Goal: Task Accomplishment & Management: Manage account settings

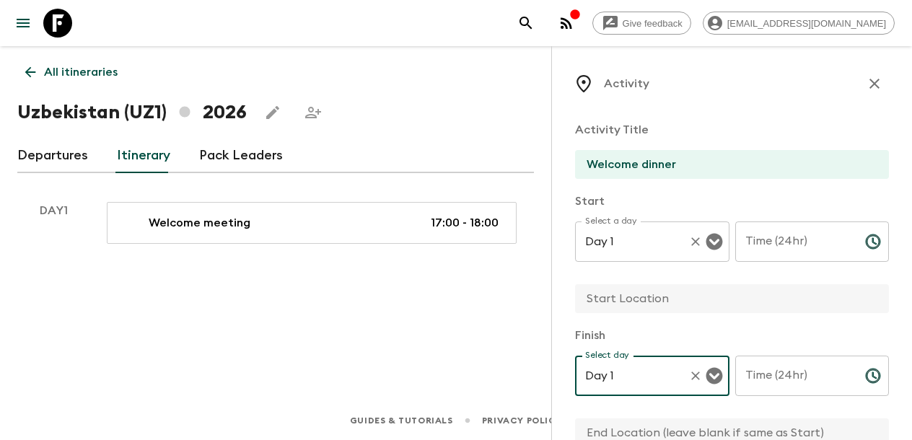
scroll to position [7, 0]
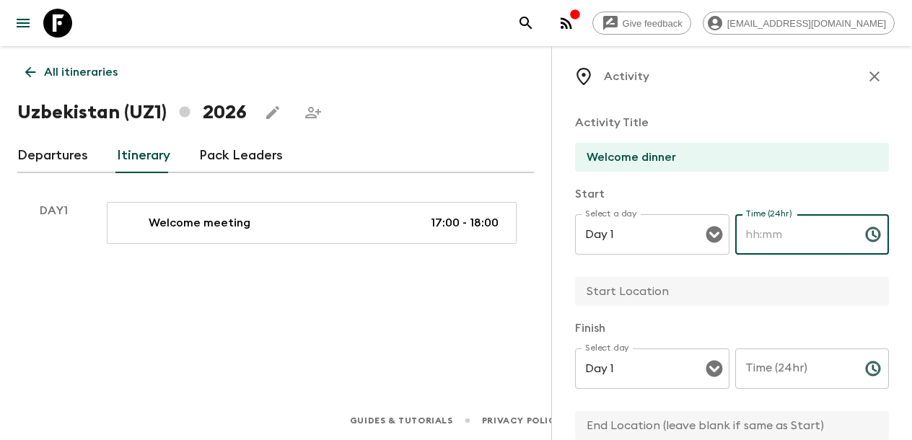
click at [772, 237] on div "Time (24hr) Time (24hr) ​" at bounding box center [812, 242] width 154 height 57
type input "19:00"
click at [795, 389] on div "Time (24hr) Time (24hr) ​" at bounding box center [812, 376] width 154 height 57
click at [795, 377] on input "Time (24hr)" at bounding box center [794, 368] width 118 height 40
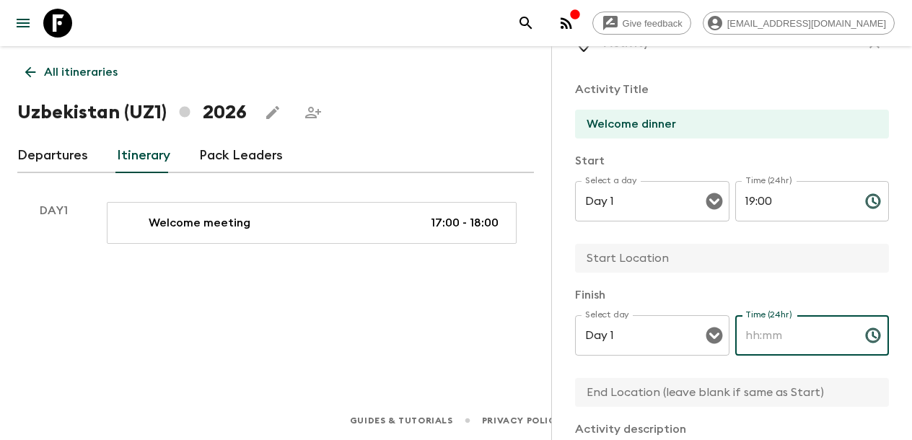
scroll to position [45, 0]
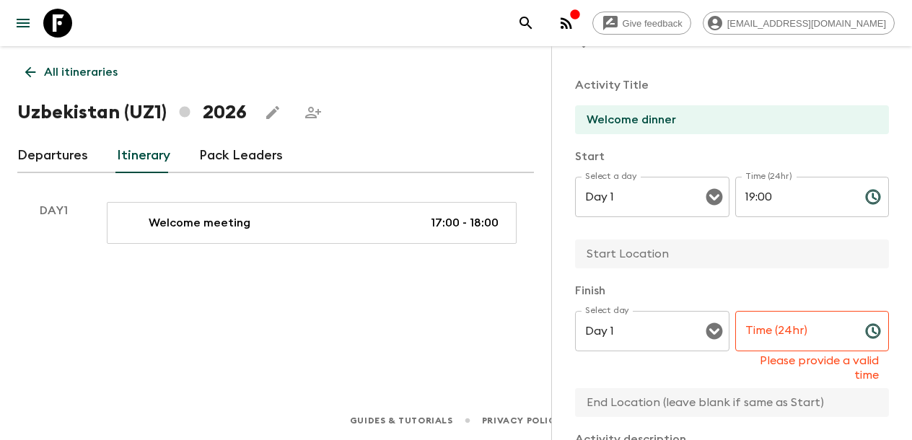
click at [659, 254] on input "text" at bounding box center [726, 253] width 302 height 29
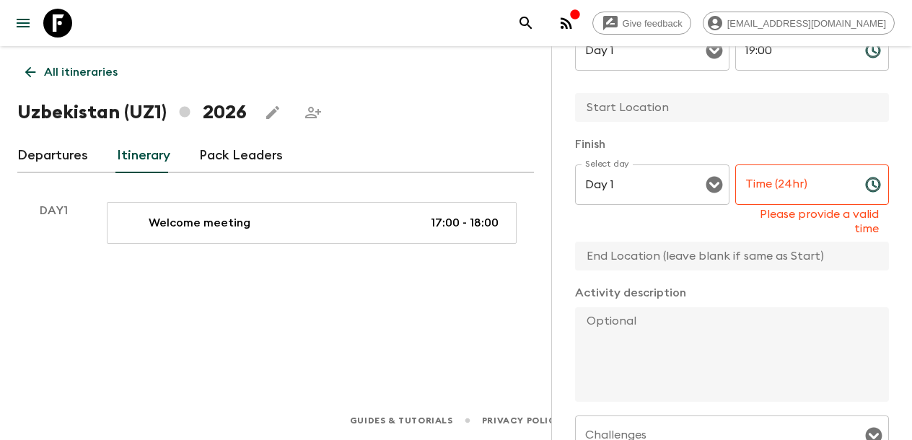
scroll to position [165, 0]
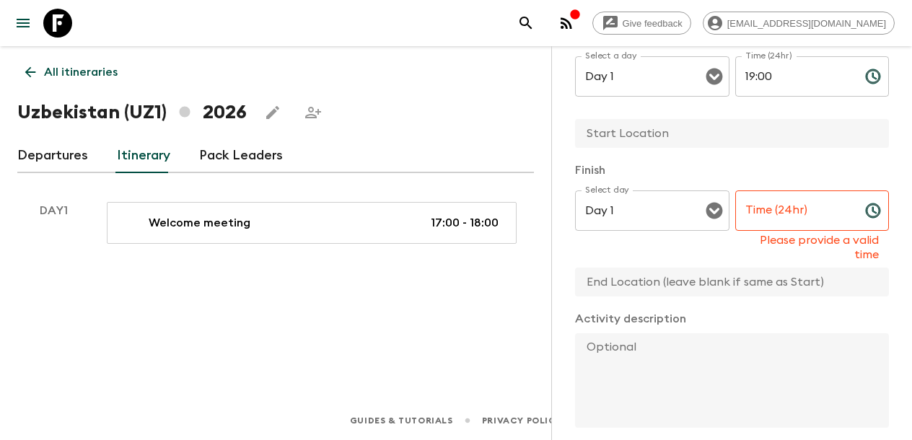
click at [783, 211] on div "Time (24hr) Time (24hr) Please provide a valid time" at bounding box center [812, 225] width 154 height 71
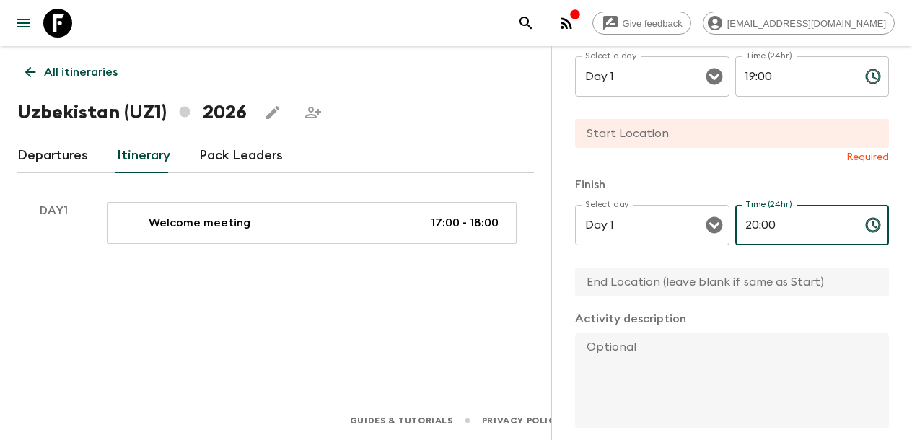
scroll to position [132, 0]
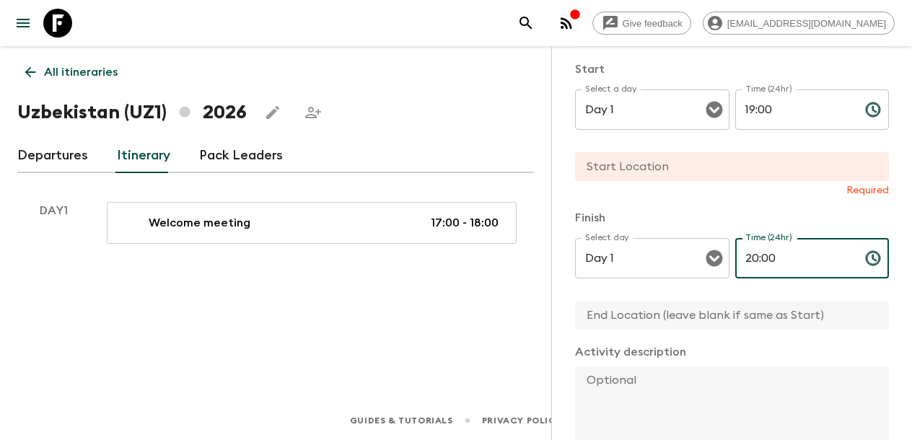
type input "20:00"
click at [640, 165] on input "text" at bounding box center [726, 166] width 302 height 29
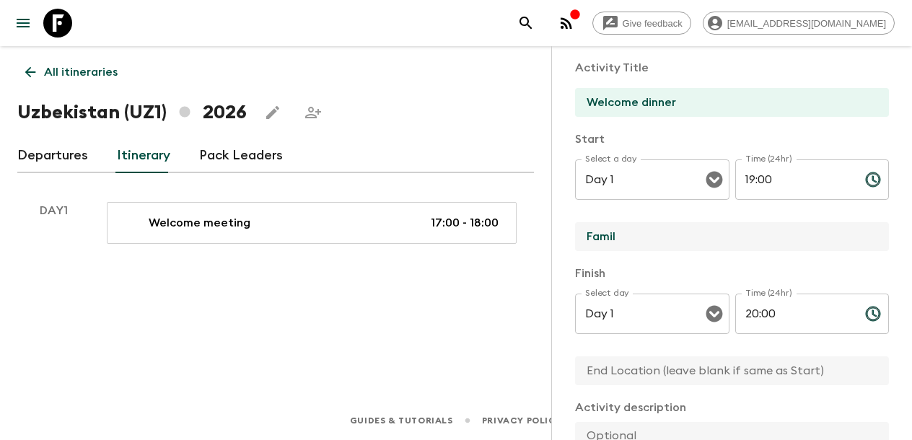
scroll to position [74, 0]
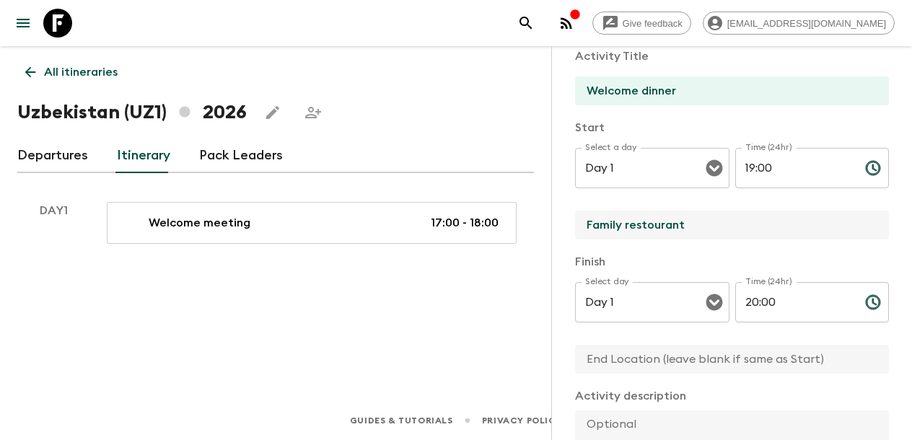
click at [661, 229] on input "Family restourant" at bounding box center [726, 225] width 302 height 29
click at [699, 227] on input "Family restaurant" at bounding box center [726, 225] width 302 height 29
drag, startPoint x: 699, startPoint y: 226, endPoint x: 575, endPoint y: 228, distance: 124.1
click at [575, 228] on input "Family restaurant" at bounding box center [726, 225] width 302 height 29
click at [718, 227] on input "Family restaurant" at bounding box center [726, 225] width 302 height 29
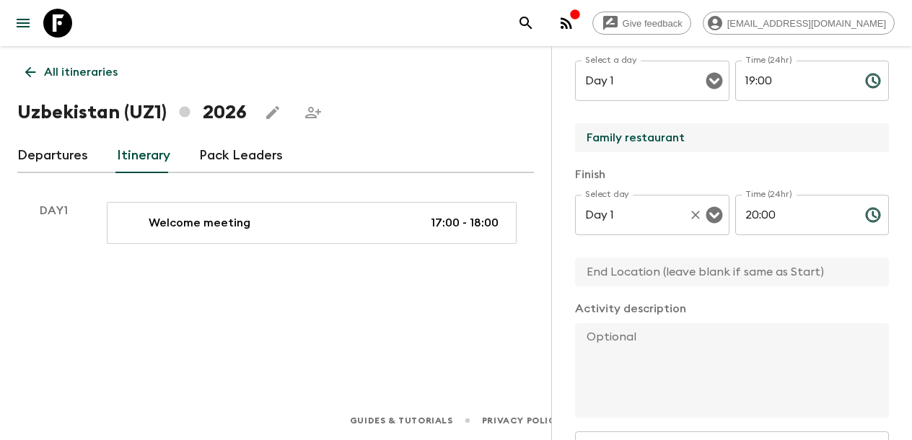
scroll to position [163, 0]
type input "Family restaurant"
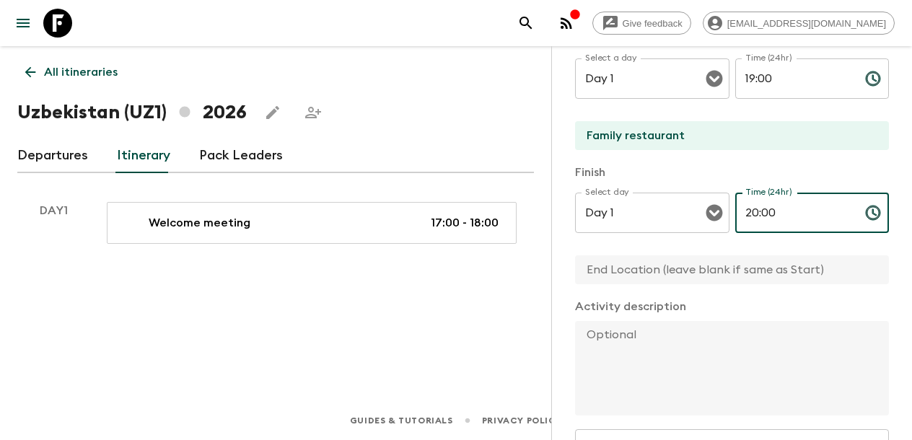
click at [777, 215] on input "20:00" at bounding box center [794, 213] width 118 height 40
click at [754, 211] on input "20:00" at bounding box center [794, 213] width 118 height 40
click at [758, 212] on input "20:00" at bounding box center [794, 213] width 118 height 40
type input "21:00"
click at [770, 300] on p "Activity description" at bounding box center [732, 306] width 314 height 17
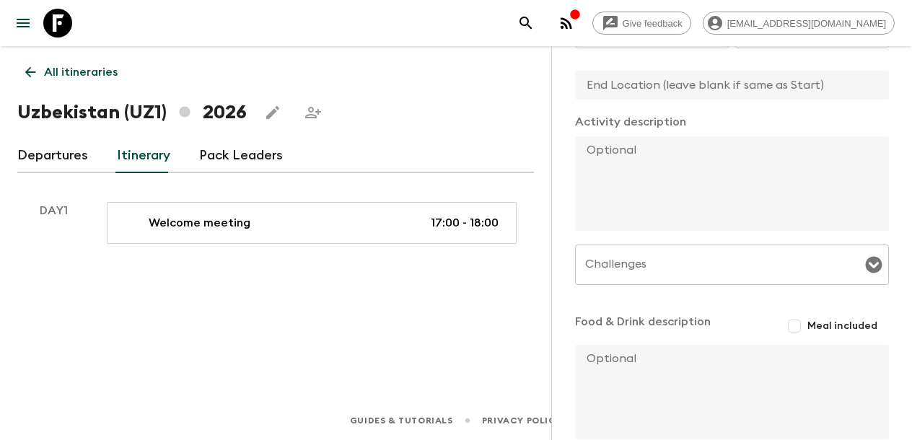
scroll to position [349, 0]
click at [872, 260] on icon "Open" at bounding box center [873, 263] width 17 height 17
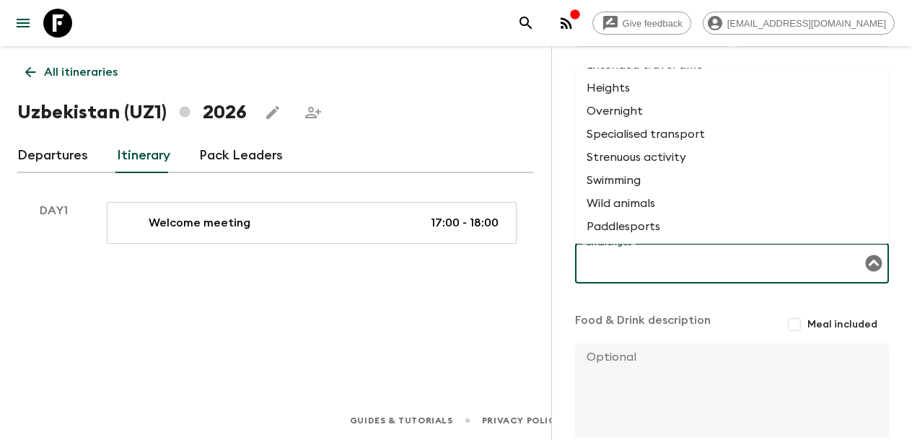
scroll to position [0, 0]
click at [609, 258] on input "Challenges" at bounding box center [720, 263] width 279 height 27
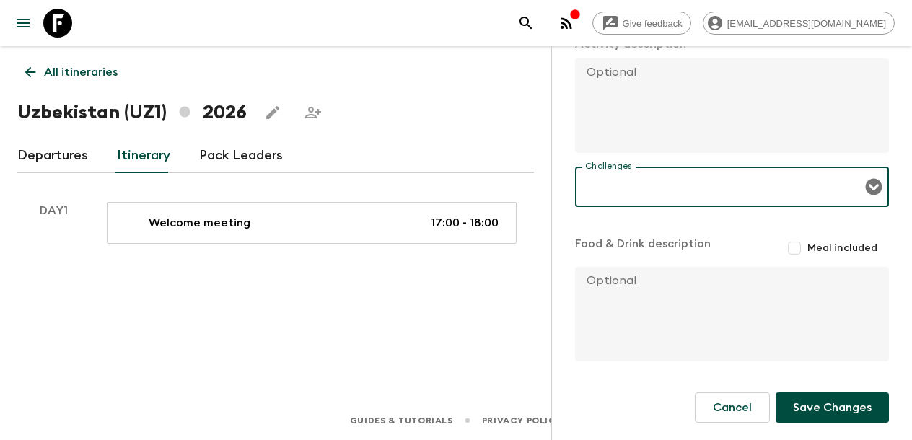
scroll to position [425, 0]
click at [796, 246] on input "Meal included" at bounding box center [794, 248] width 26 height 26
checkbox input "true"
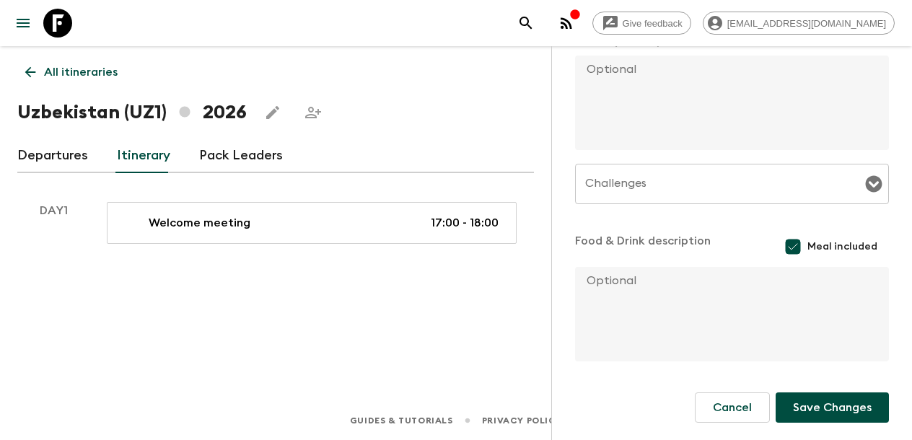
scroll to position [428, 0]
click at [811, 412] on button "Save Changes" at bounding box center [831, 407] width 113 height 30
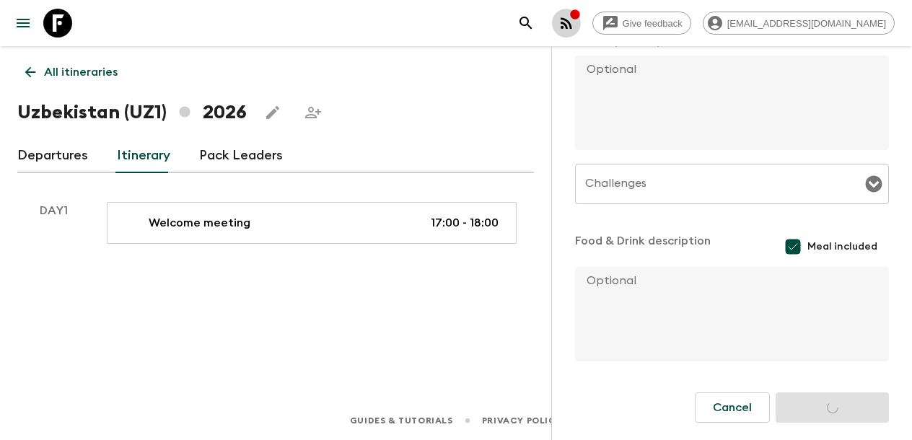
click at [572, 25] on icon "button" at bounding box center [566, 23] width 12 height 12
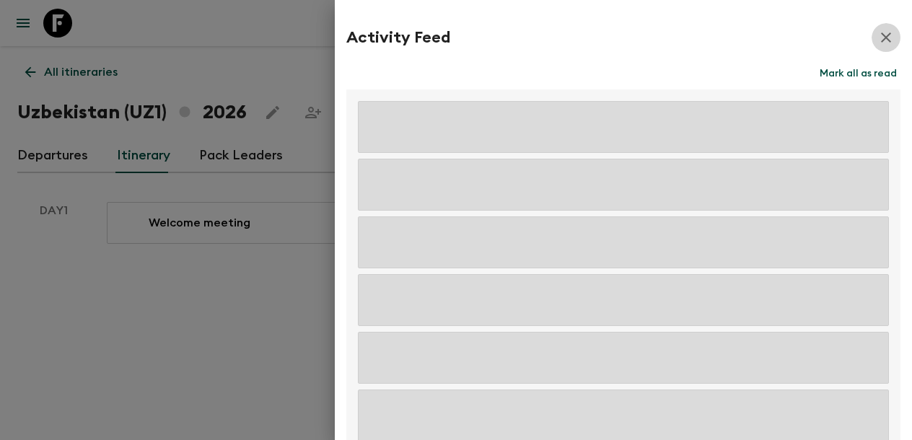
click at [888, 38] on icon "button" at bounding box center [885, 37] width 17 height 17
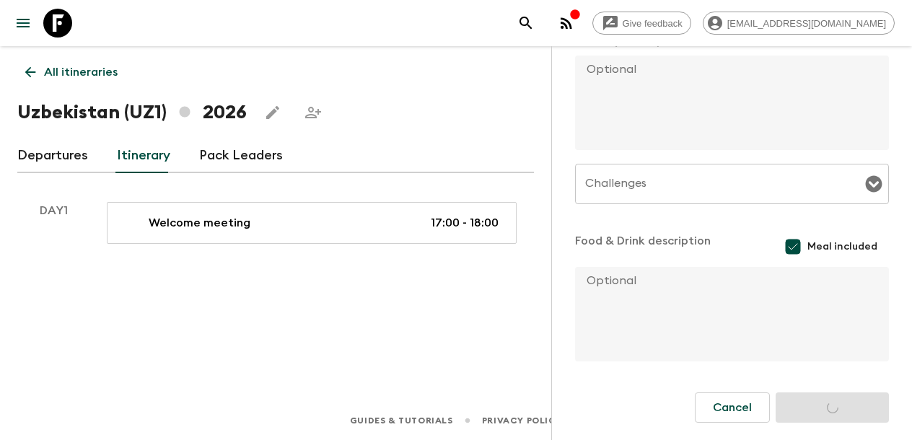
scroll to position [0, 0]
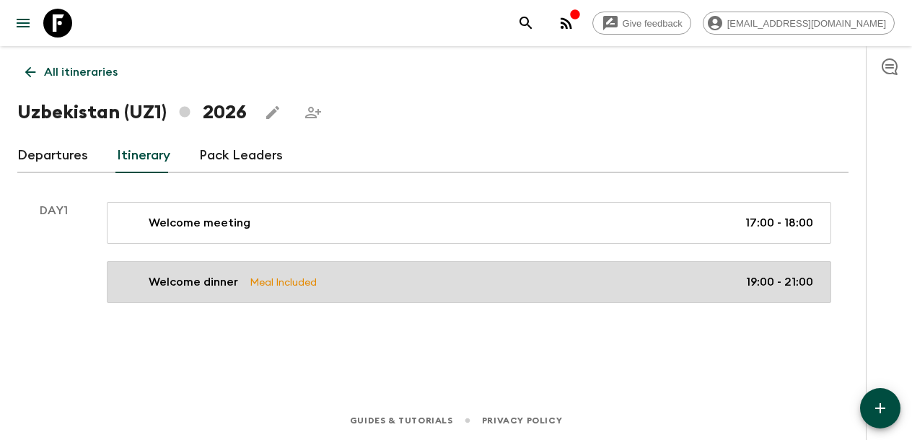
click at [386, 280] on div "Welcome dinner Meal Included 19:00 - 21:00" at bounding box center [466, 281] width 694 height 17
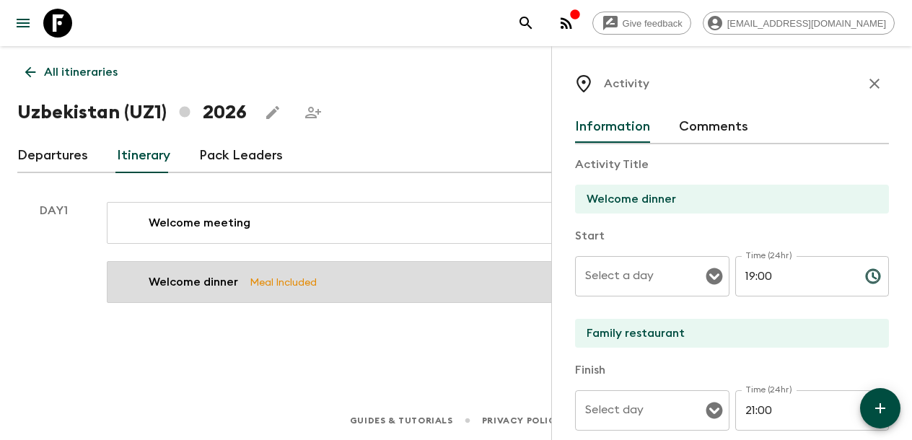
type input "Day 1"
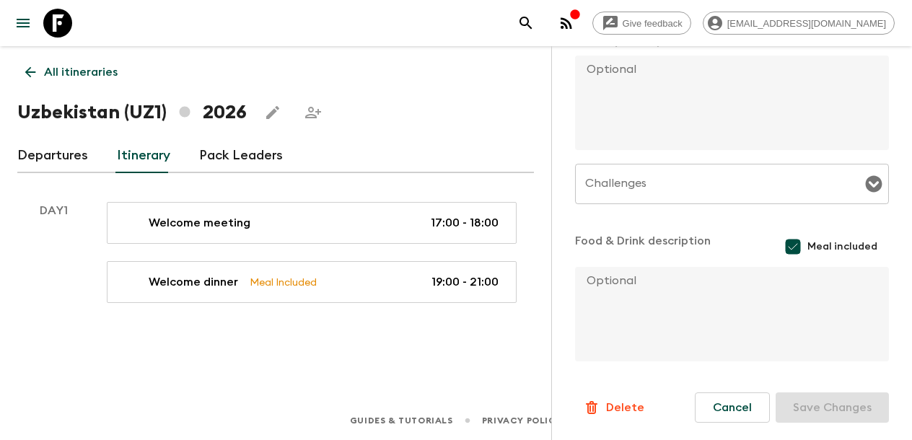
scroll to position [463, 0]
click at [632, 277] on textarea at bounding box center [726, 314] width 302 height 94
paste textarea "vegetarian option available"
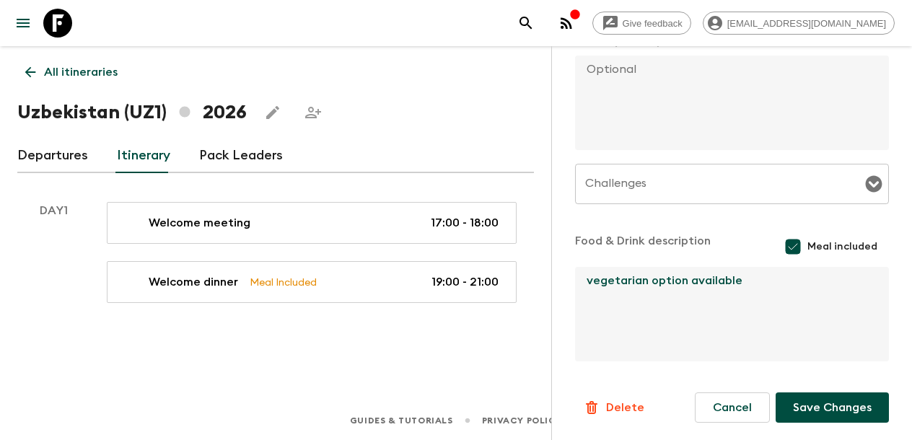
click at [592, 281] on textarea "vegetarian option available" at bounding box center [726, 314] width 302 height 94
click at [679, 324] on textarea "Vegetarian option available" at bounding box center [726, 314] width 302 height 94
type textarea "Vegetarian option available"
click at [811, 417] on button "Save Changes" at bounding box center [831, 407] width 113 height 30
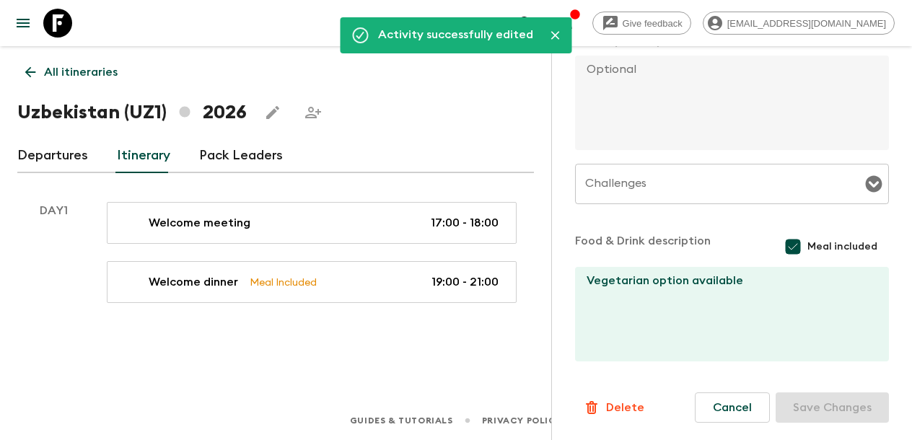
click at [335, 340] on div "Activity successfully edited All itineraries [GEOGRAPHIC_DATA] (UZ1) 2026 Depar…" at bounding box center [275, 203] width 551 height 314
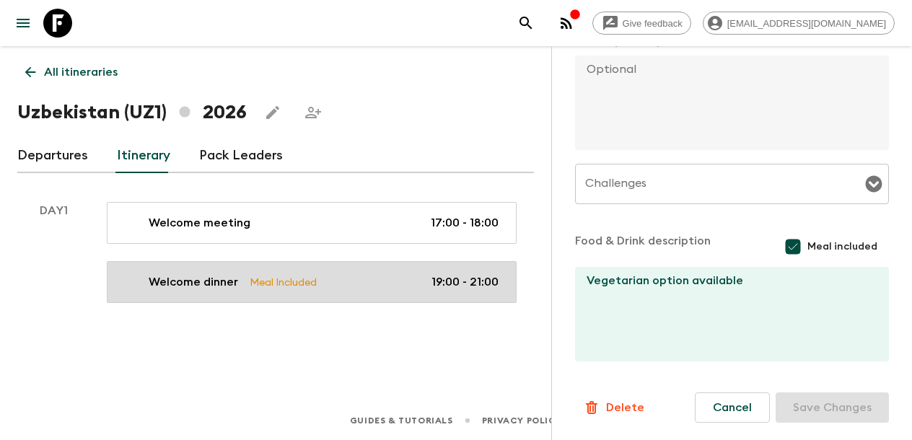
scroll to position [0, 0]
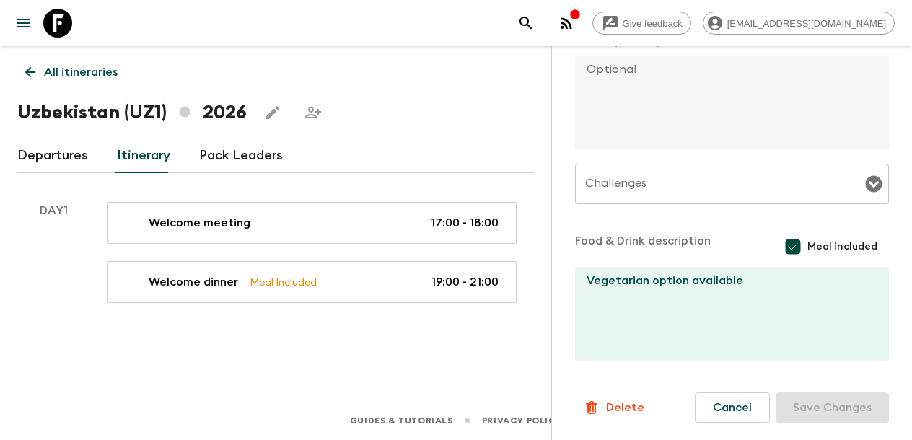
click at [478, 345] on div "All itineraries [GEOGRAPHIC_DATA] (UZ1) 2026 Departures Itinerary Pack Leaders …" at bounding box center [275, 203] width 551 height 314
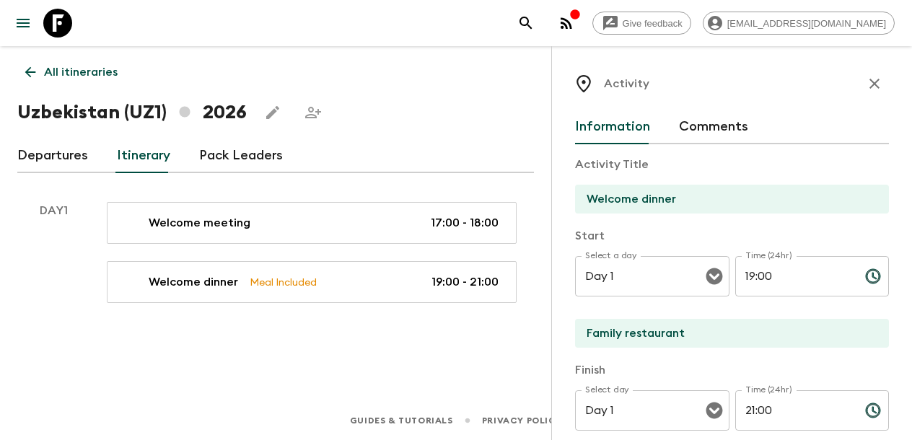
click at [871, 84] on icon "button" at bounding box center [873, 83] width 17 height 17
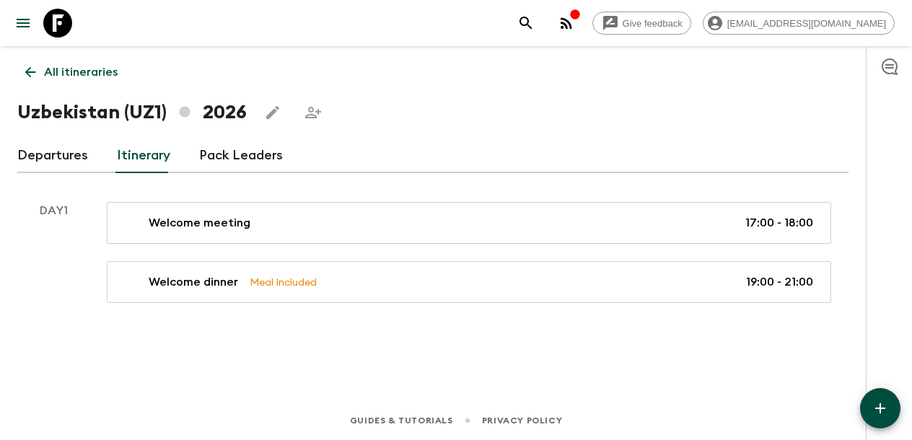
click at [879, 402] on icon "button" at bounding box center [879, 408] width 17 height 17
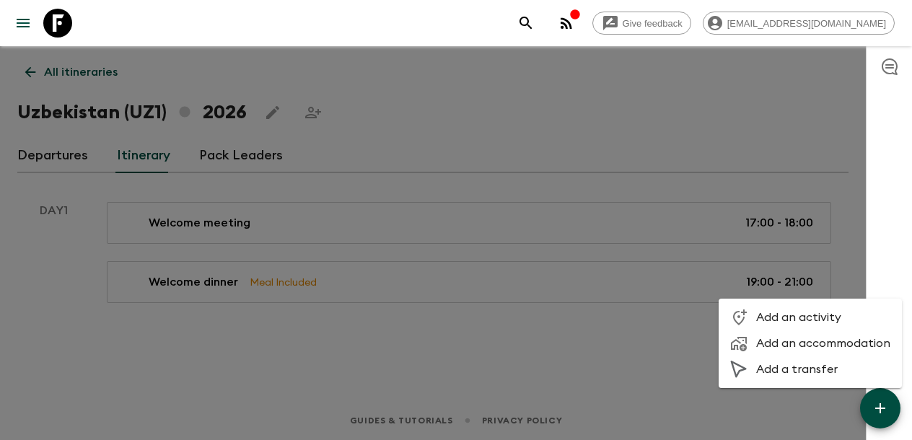
click at [813, 369] on span "Add a transfer" at bounding box center [823, 369] width 134 height 14
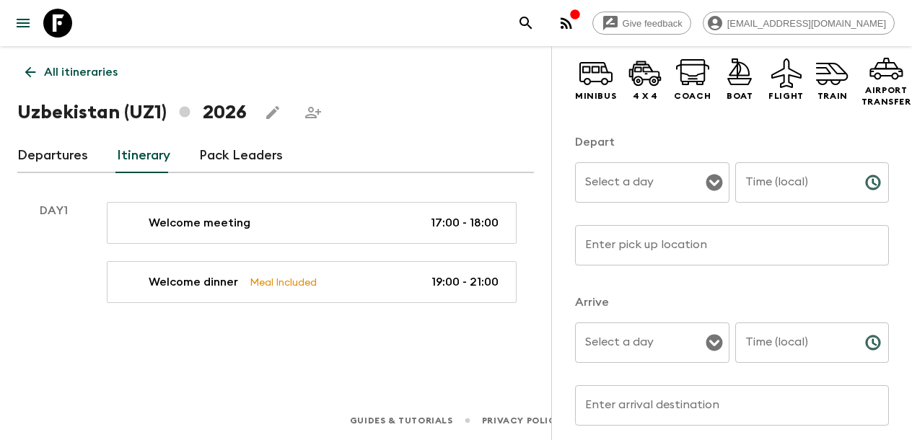
scroll to position [67, 0]
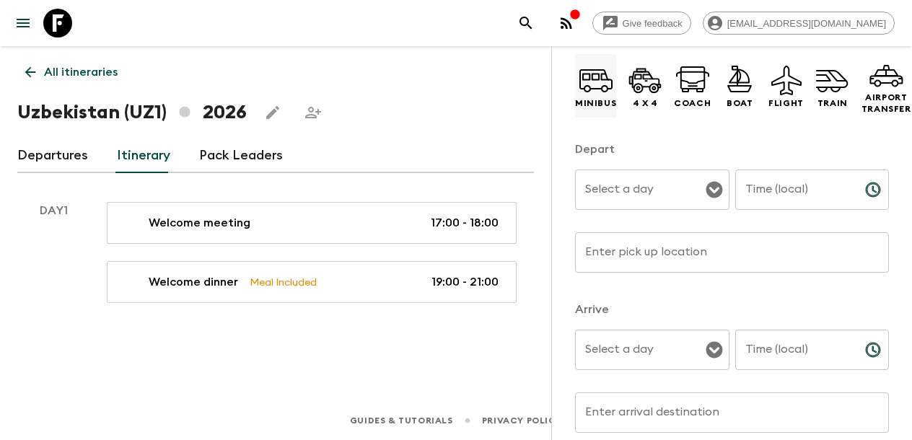
click at [596, 96] on icon at bounding box center [595, 80] width 35 height 35
click at [624, 182] on input "Select a day" at bounding box center [641, 189] width 120 height 27
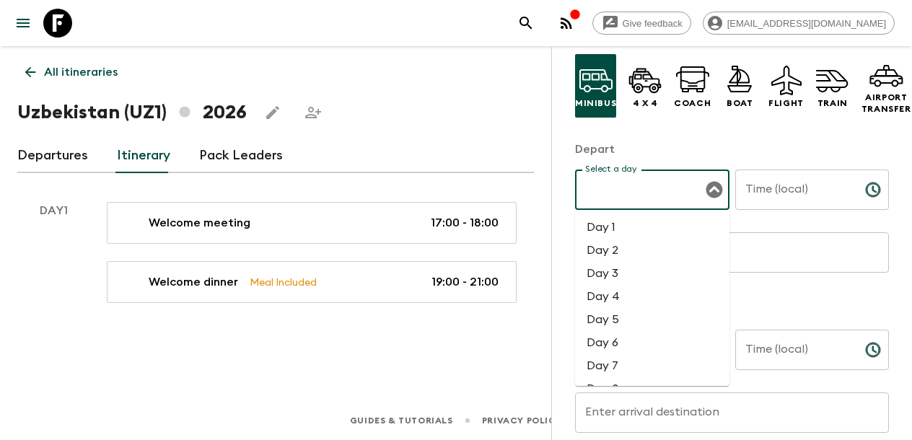
click at [619, 224] on li "Day 1" at bounding box center [652, 227] width 154 height 23
type input "Day 1"
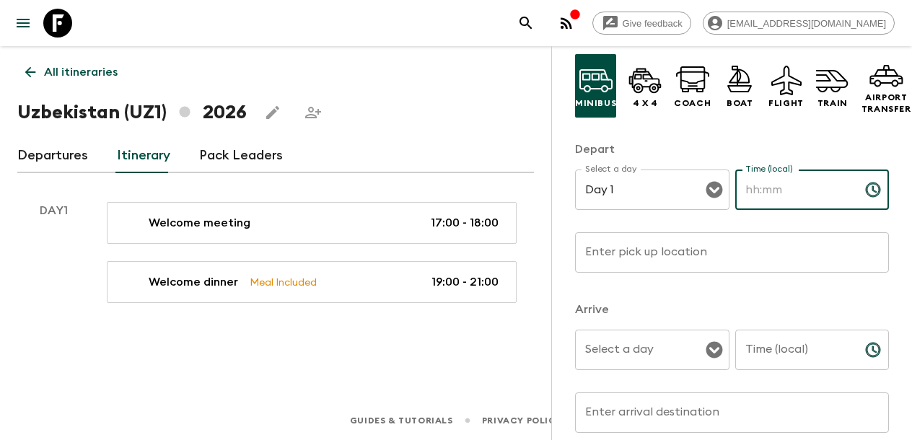
click at [780, 195] on input "Time (local)" at bounding box center [794, 189] width 118 height 40
type input "18:00"
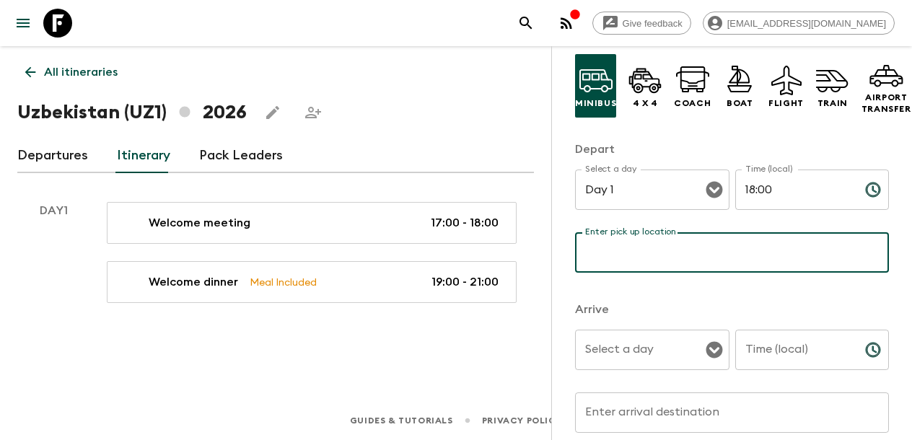
click at [670, 260] on input "Enter pick up location" at bounding box center [732, 252] width 314 height 40
type input "Hotel"
click at [640, 347] on input "Select a day" at bounding box center [641, 349] width 120 height 27
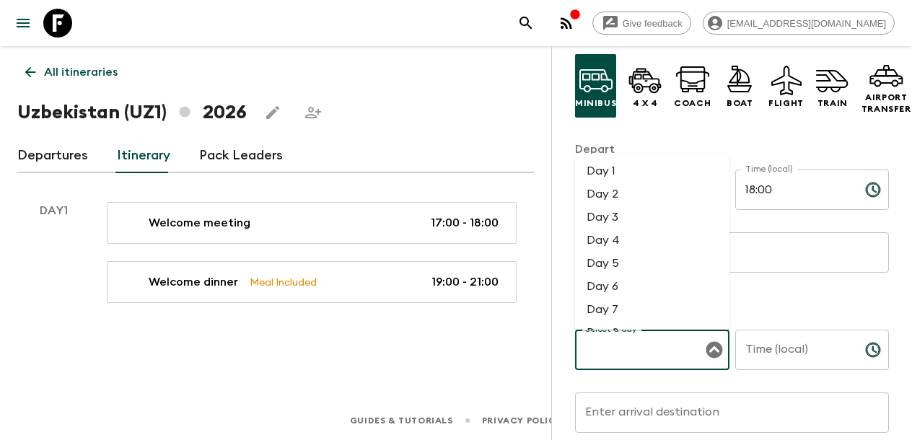
click at [619, 172] on li "Day 1" at bounding box center [652, 170] width 154 height 23
type input "Day 1"
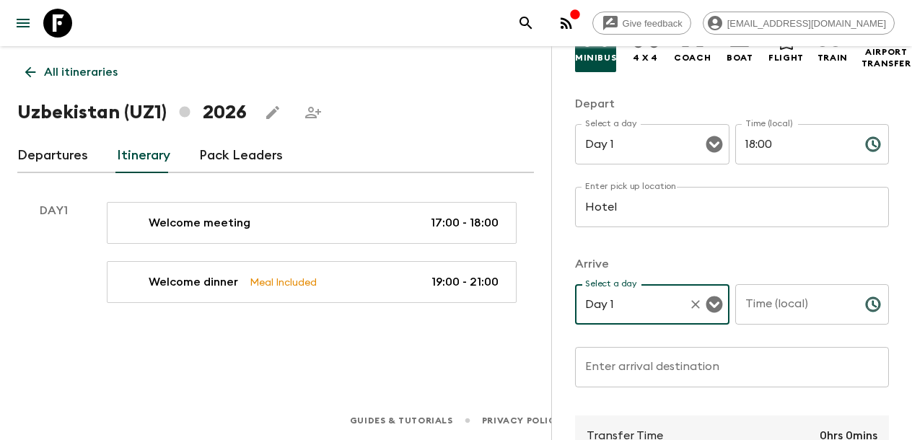
scroll to position [131, 0]
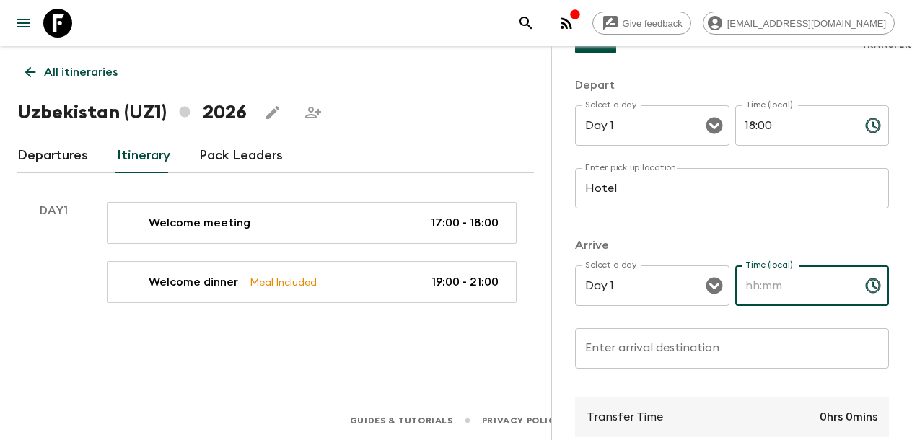
click at [772, 287] on input "Time (local)" at bounding box center [794, 285] width 118 height 40
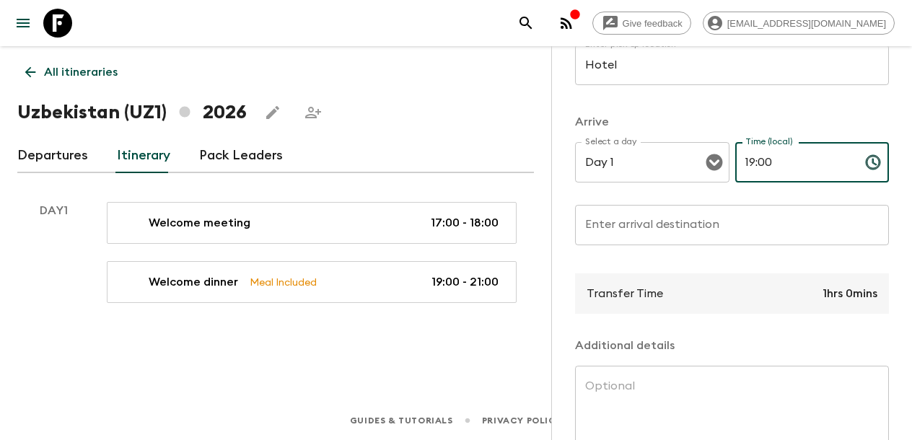
scroll to position [258, 0]
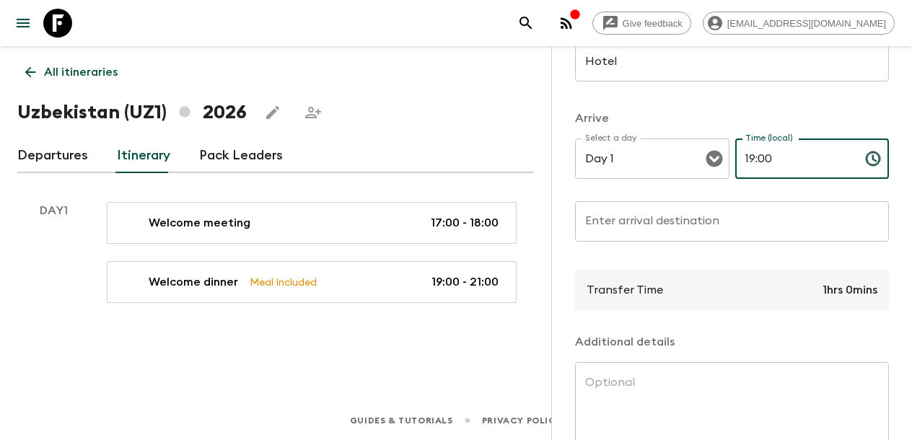
type input "19:00"
click at [638, 219] on input "Enter arrival destination" at bounding box center [732, 221] width 314 height 40
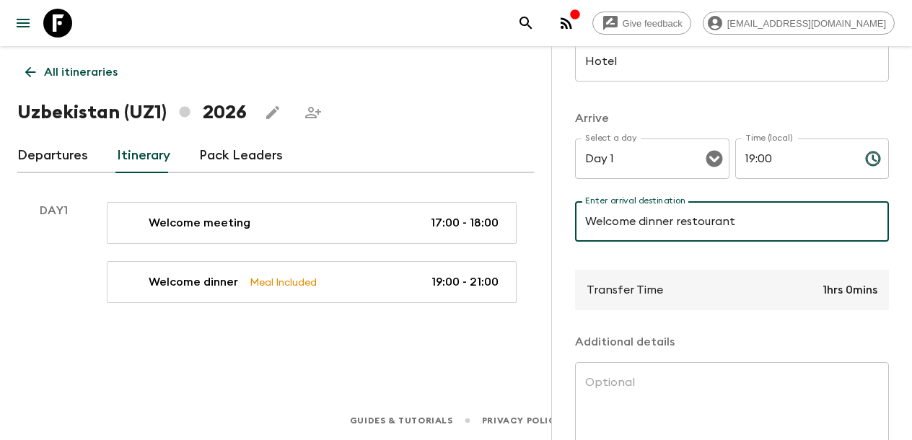
drag, startPoint x: 702, startPoint y: 224, endPoint x: 710, endPoint y: 278, distance: 54.7
click at [702, 225] on input "Welcome dinner restourant" at bounding box center [732, 221] width 314 height 40
click at [741, 231] on input "Welcome dinner restaurant" at bounding box center [732, 221] width 314 height 40
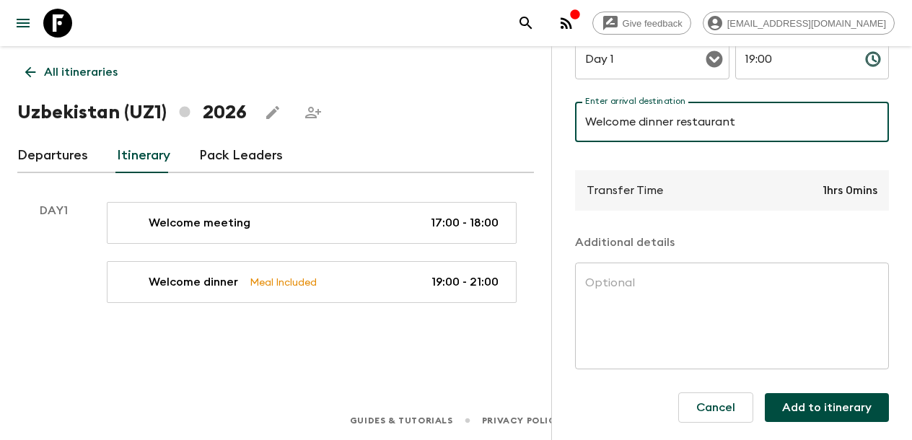
scroll to position [0, 0]
type input "Welcome dinner restaurant"
click at [823, 405] on button "Add to itinerary" at bounding box center [826, 407] width 124 height 29
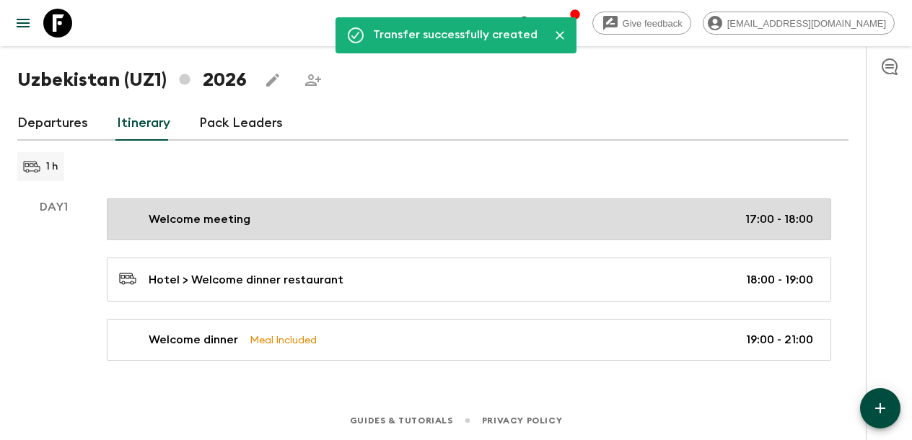
scroll to position [32, 0]
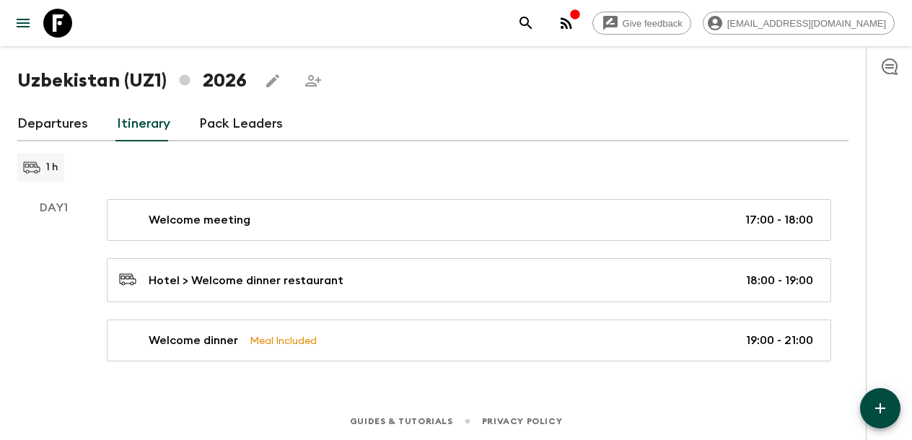
click at [877, 409] on icon "button" at bounding box center [880, 408] width 10 height 10
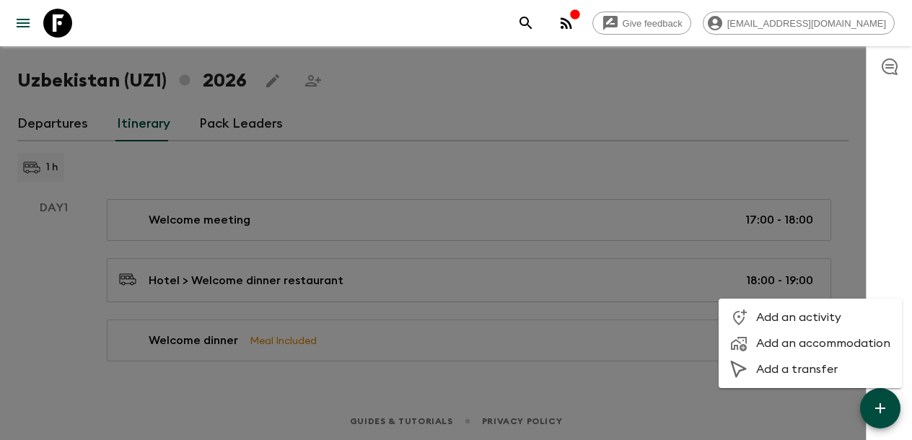
click at [798, 370] on span "Add a transfer" at bounding box center [823, 369] width 134 height 14
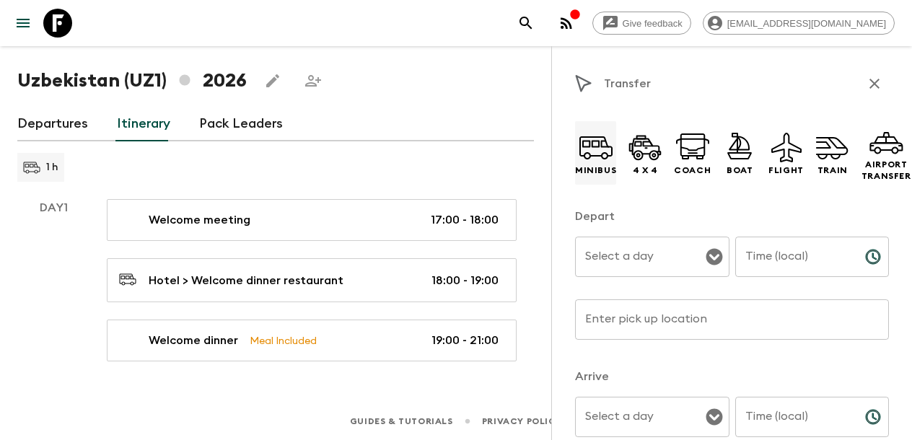
click at [596, 149] on icon at bounding box center [595, 147] width 35 height 35
click at [635, 261] on input "Select a day" at bounding box center [641, 256] width 120 height 27
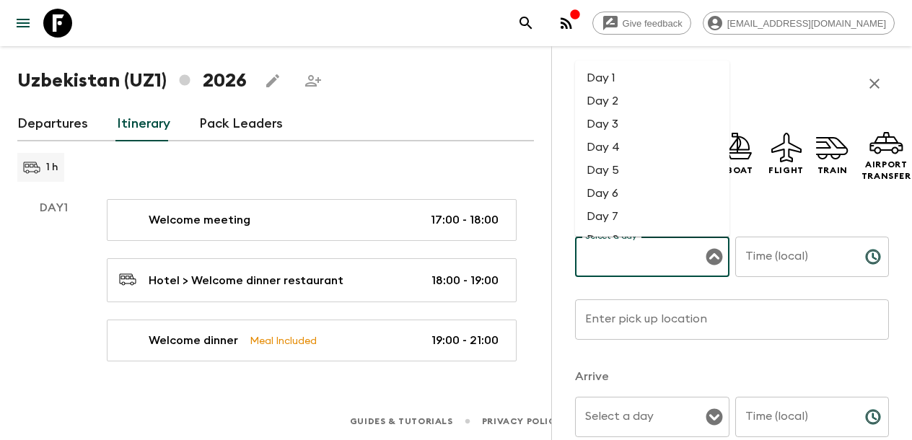
click at [617, 79] on li "Day 1" at bounding box center [652, 77] width 154 height 23
type input "Day 1"
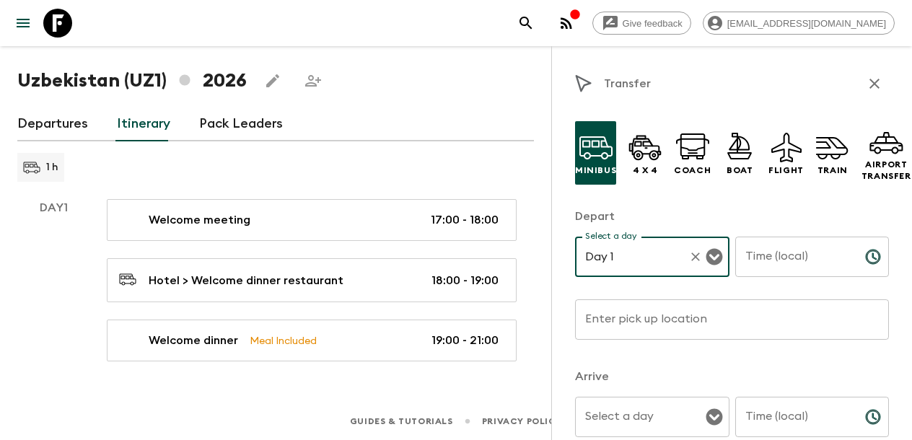
click at [778, 262] on input "Time (local)" at bounding box center [794, 257] width 118 height 40
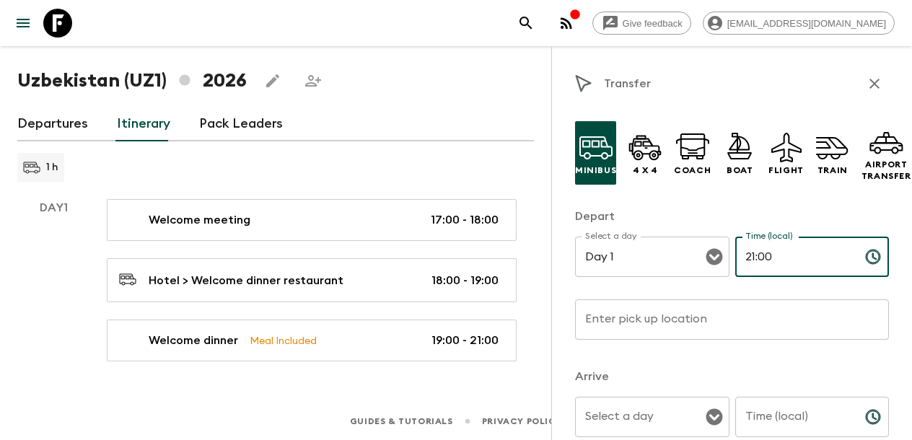
type input "21:00"
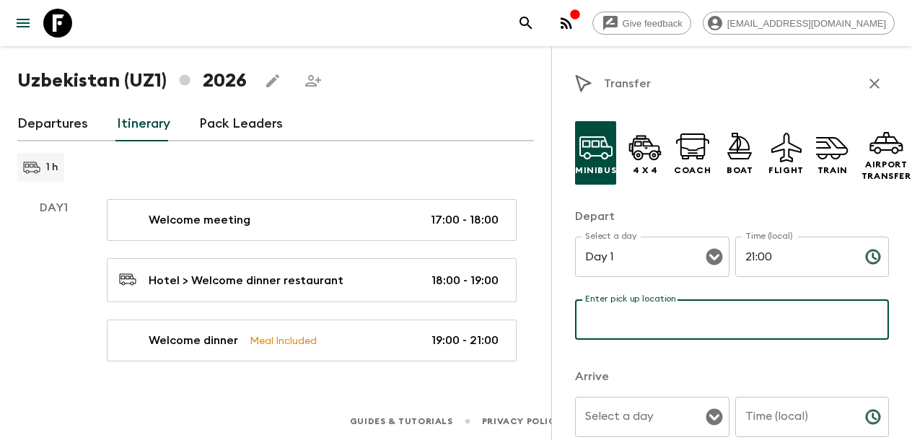
click at [649, 323] on input "Enter pick up location" at bounding box center [732, 319] width 314 height 40
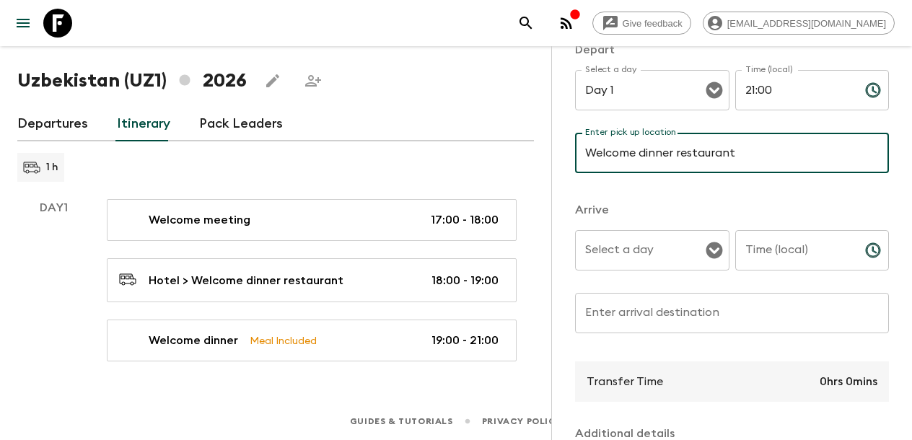
scroll to position [168, 0]
type input "Welcome dinner restaurant"
click at [633, 252] on input "Select a day" at bounding box center [641, 248] width 120 height 27
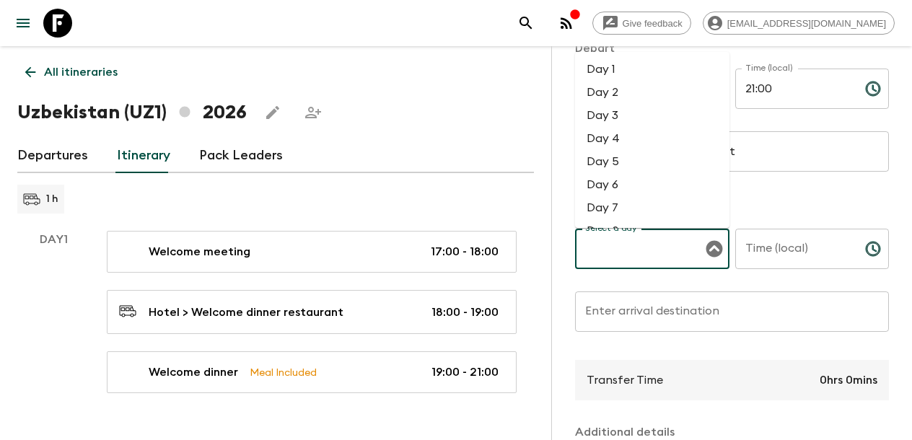
scroll to position [0, 0]
click at [625, 73] on li "Day 1" at bounding box center [652, 69] width 154 height 23
type input "Day 1"
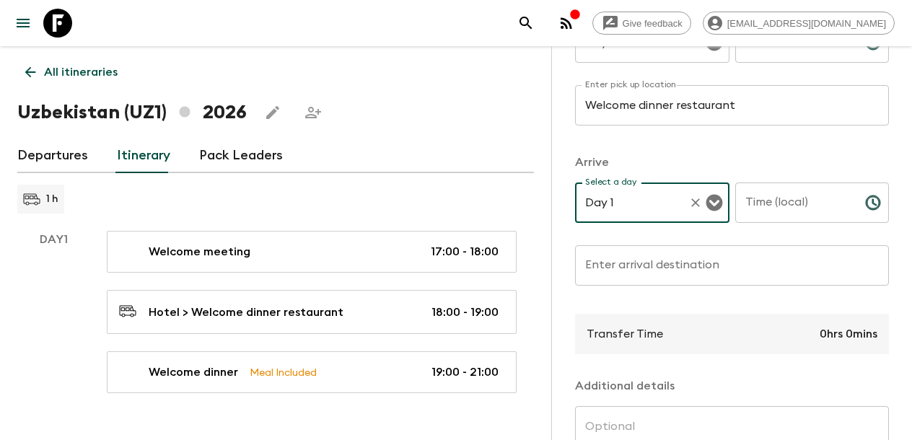
scroll to position [219, 0]
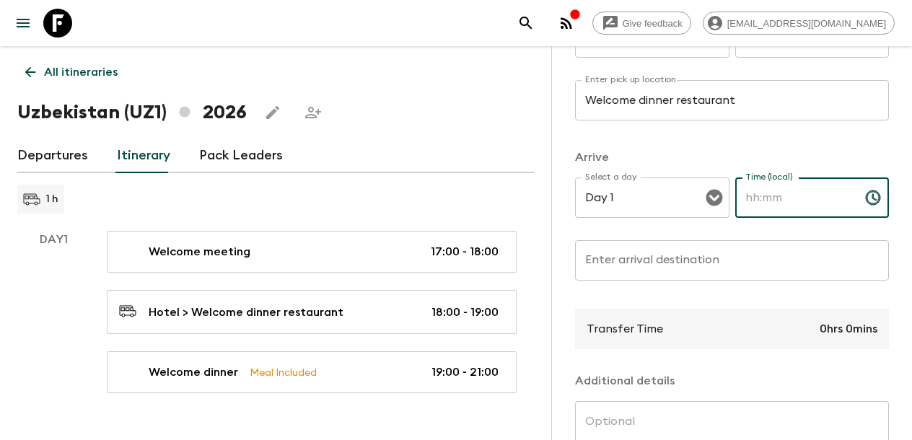
click at [779, 197] on input "Time (local)" at bounding box center [794, 197] width 118 height 40
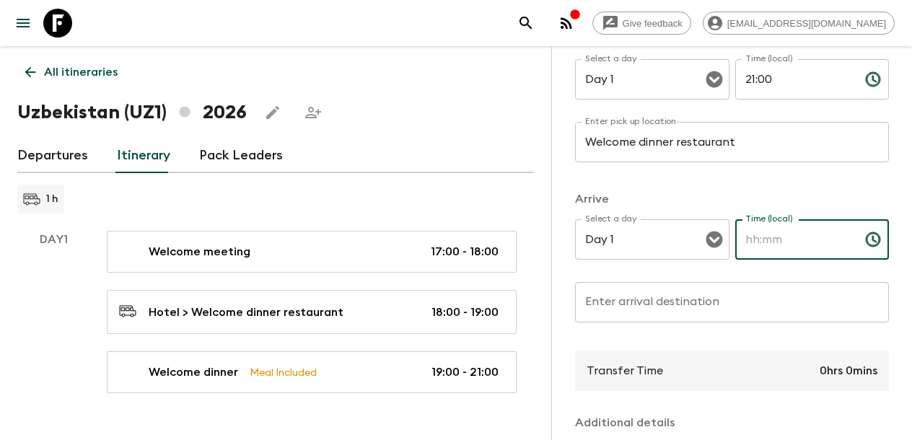
scroll to position [177, 0]
type input "21:30"
click at [644, 295] on input "Enter arrival destination" at bounding box center [732, 303] width 314 height 40
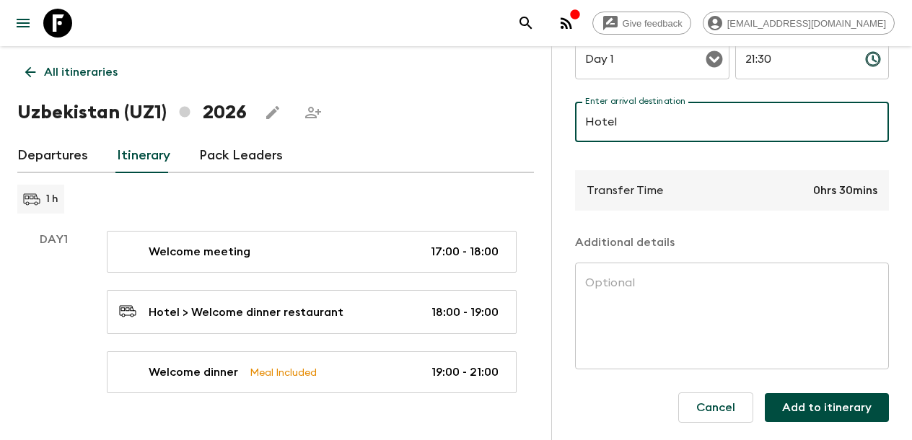
scroll to position [358, 0]
type input "Hotel"
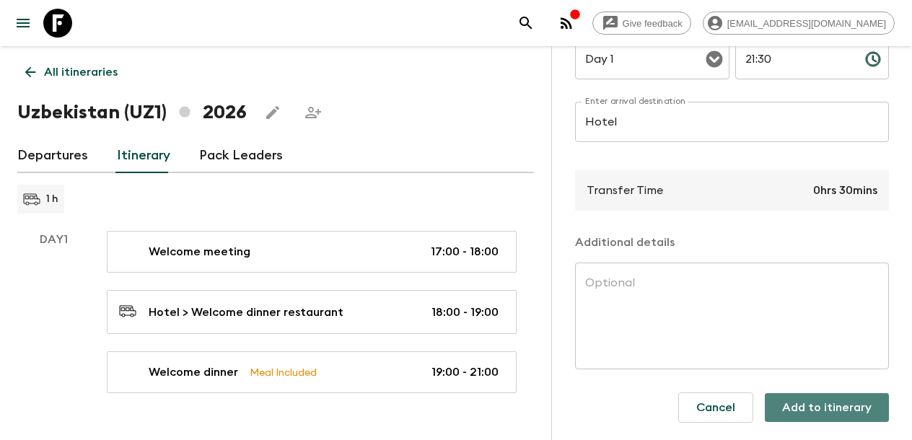
click at [838, 408] on button "Add to itinerary" at bounding box center [826, 407] width 124 height 29
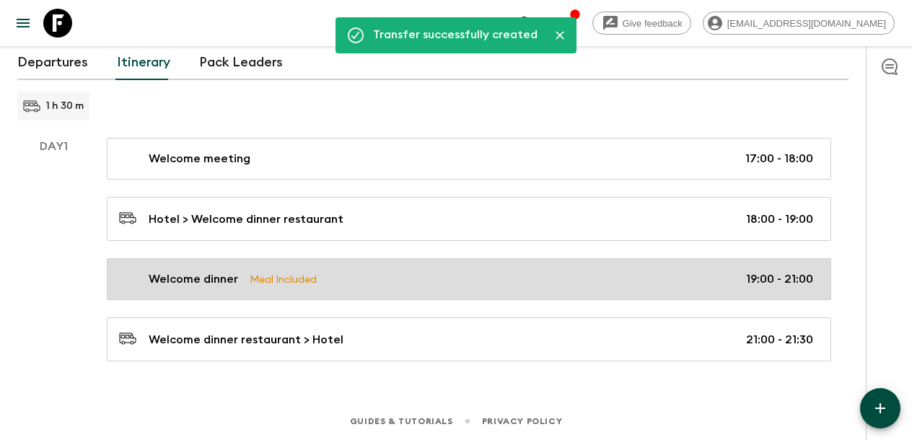
scroll to position [92, 0]
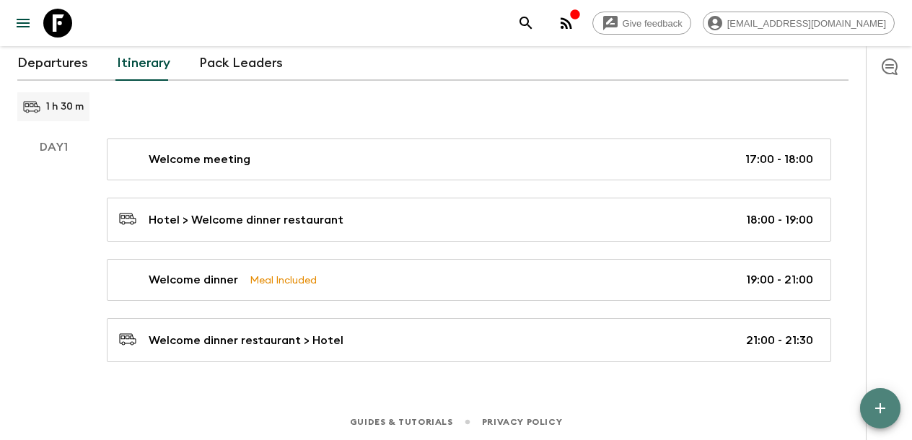
click at [881, 405] on icon "button" at bounding box center [880, 408] width 10 height 10
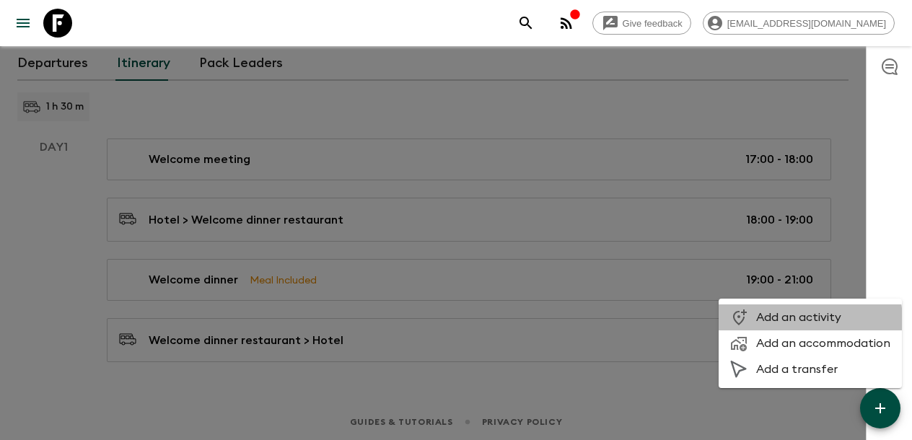
click at [807, 319] on span "Add an activity" at bounding box center [823, 317] width 134 height 14
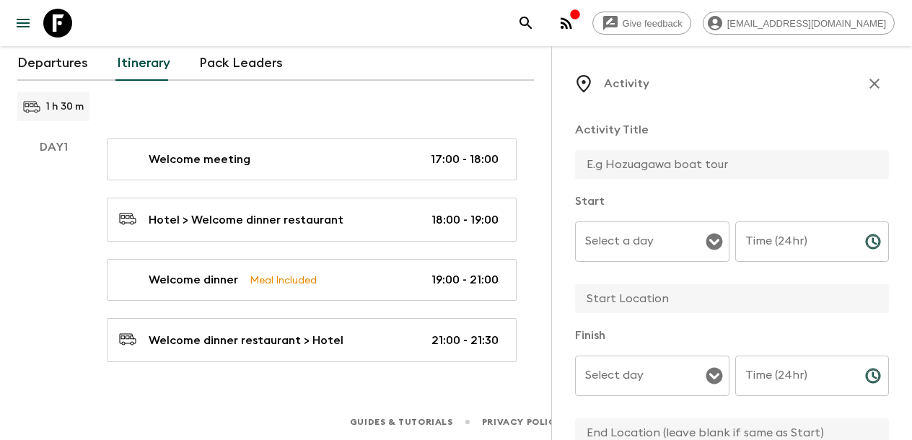
click at [713, 239] on icon "Open" at bounding box center [713, 242] width 17 height 17
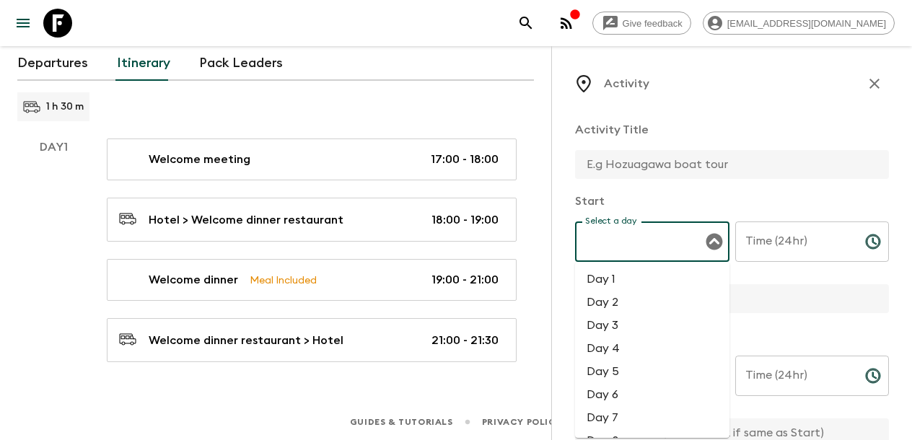
click at [614, 281] on li "Day 1" at bounding box center [652, 279] width 154 height 23
type input "Day 1"
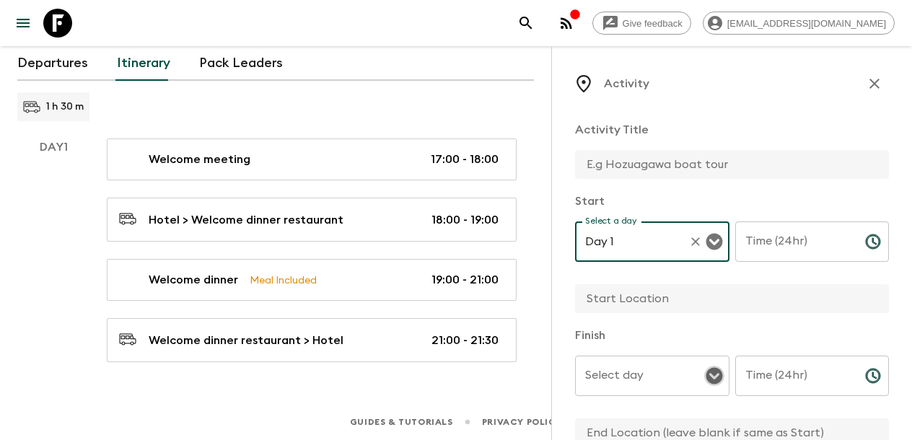
click at [713, 378] on icon "Open" at bounding box center [713, 375] width 17 height 17
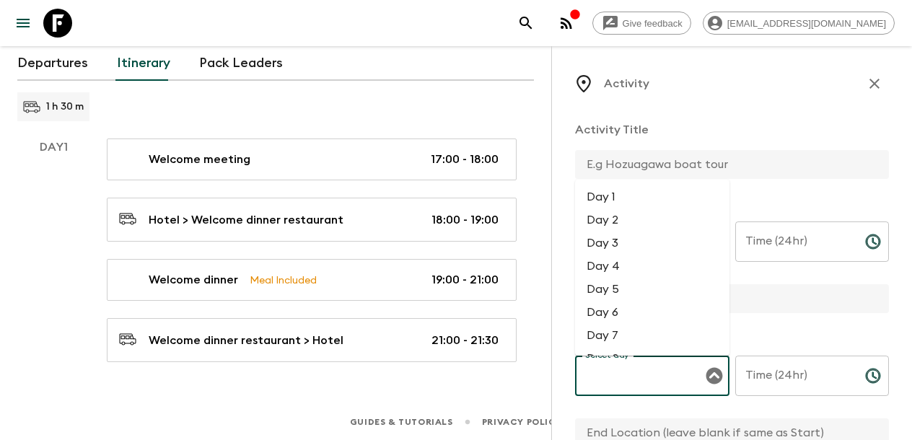
click at [634, 198] on li "Day 1" at bounding box center [652, 196] width 154 height 23
type input "Day 1"
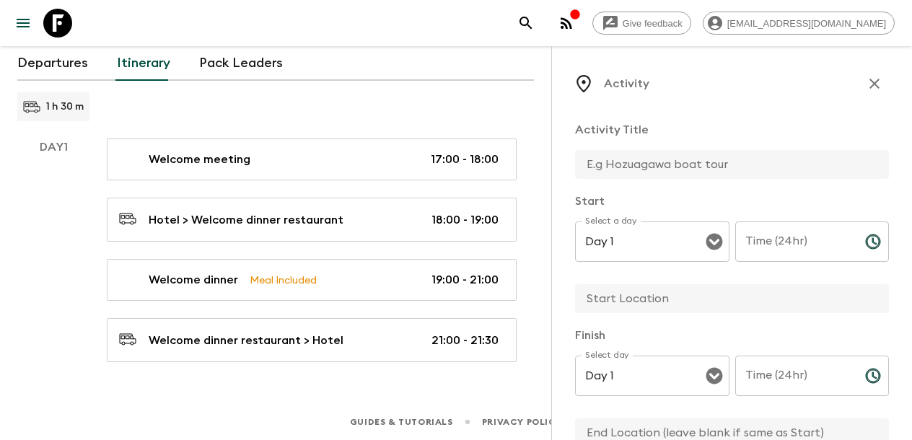
click at [671, 171] on input "text" at bounding box center [726, 164] width 302 height 29
paste input "Free time at leisure"
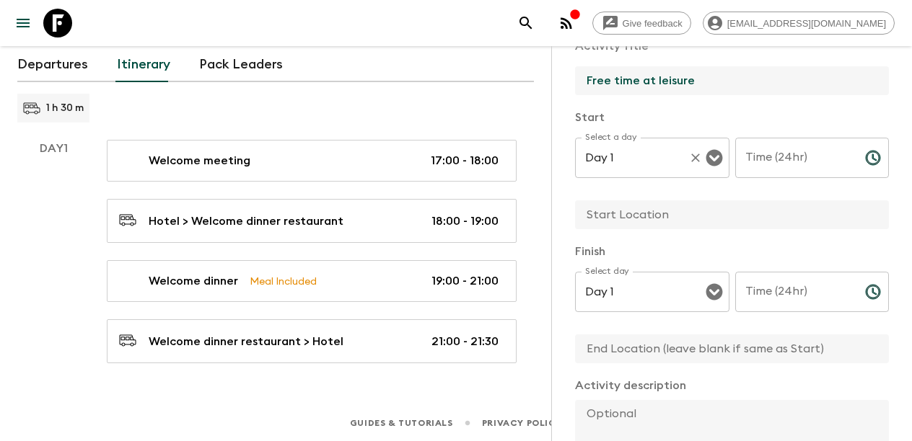
scroll to position [86, 0]
type input "Free time at leisure"
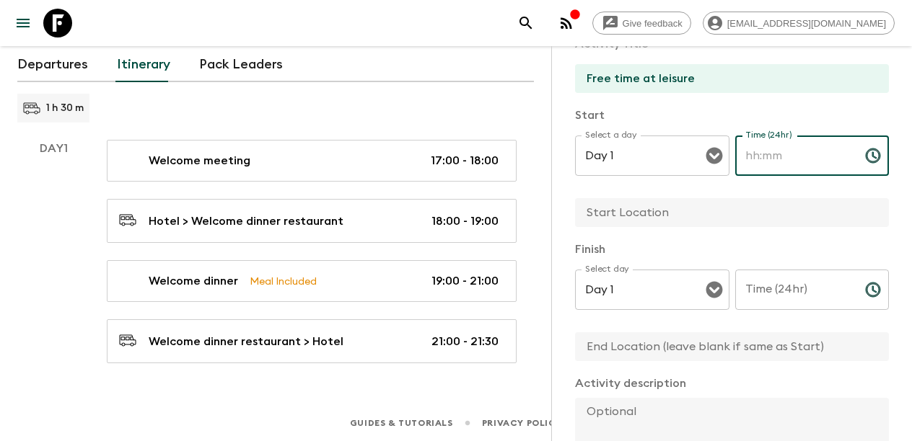
click at [775, 162] on input "Time (24hr)" at bounding box center [794, 156] width 118 height 40
type input "21:30"
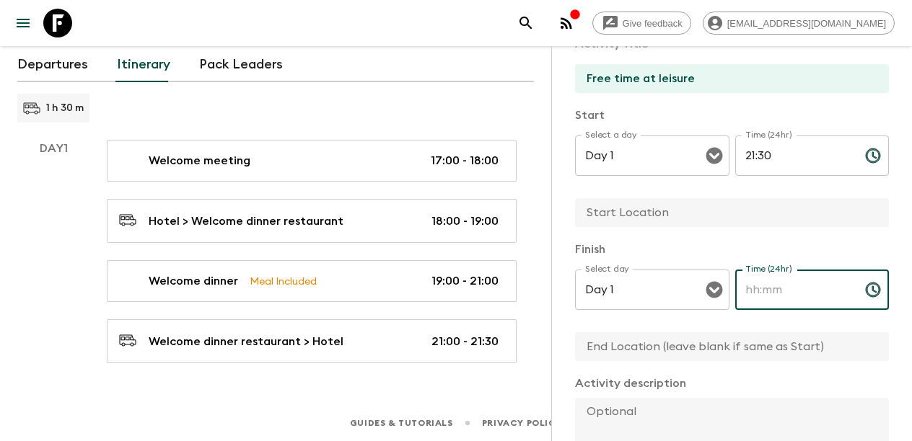
click at [800, 291] on input "Time (24hr)" at bounding box center [794, 290] width 118 height 40
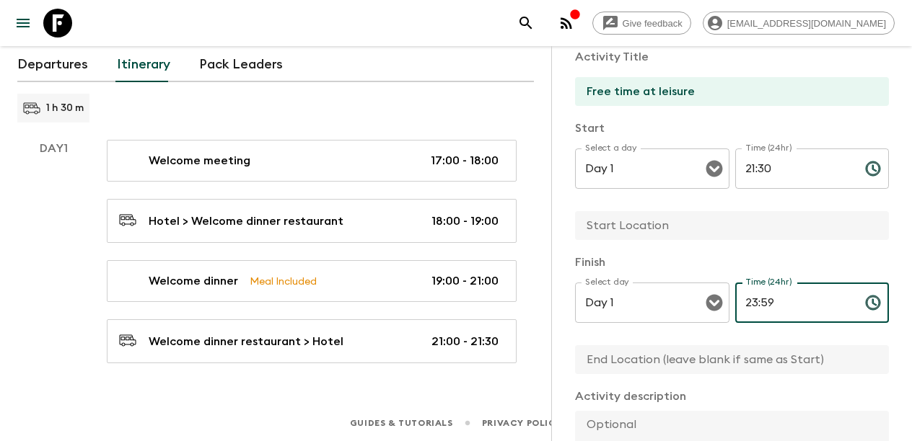
scroll to position [72, 0]
type input "23:59"
click at [666, 222] on input "text" at bounding box center [726, 226] width 302 height 29
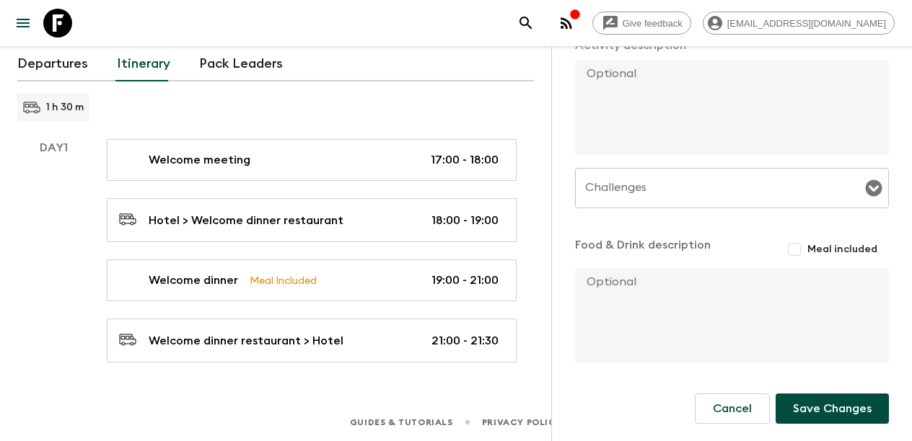
scroll to position [91, 0]
click at [873, 185] on icon "Open" at bounding box center [873, 188] width 17 height 17
type input "Tashkent"
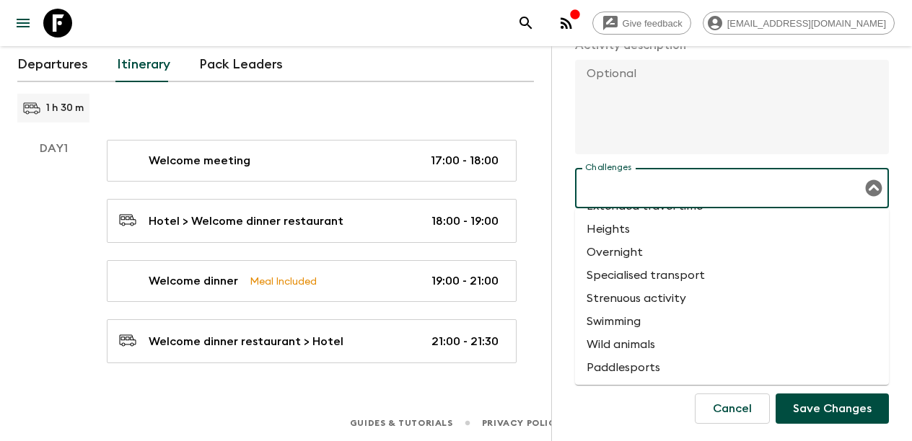
scroll to position [66, 0]
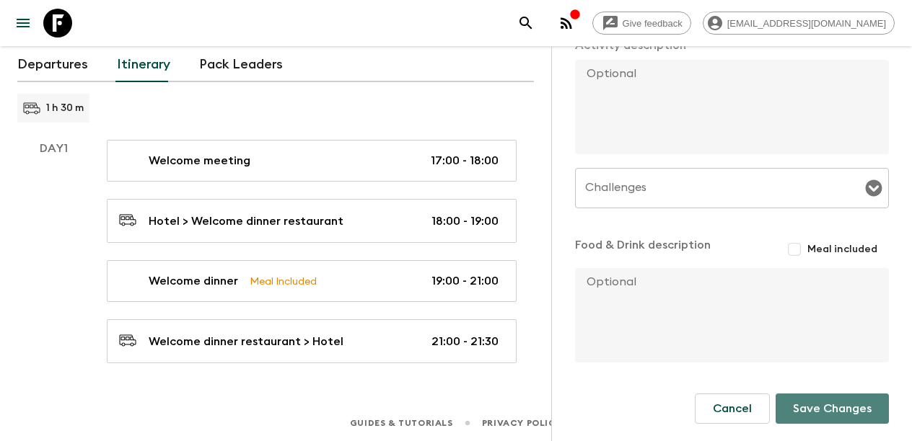
click at [822, 401] on button "Save Changes" at bounding box center [831, 409] width 113 height 30
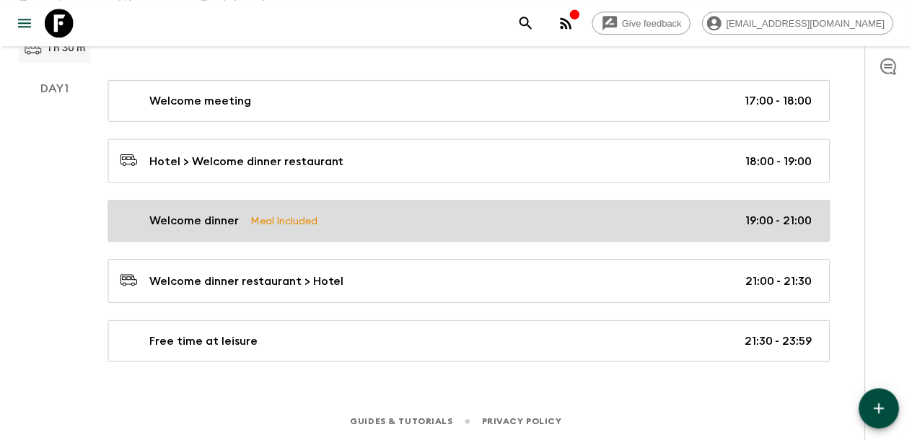
scroll to position [150, 0]
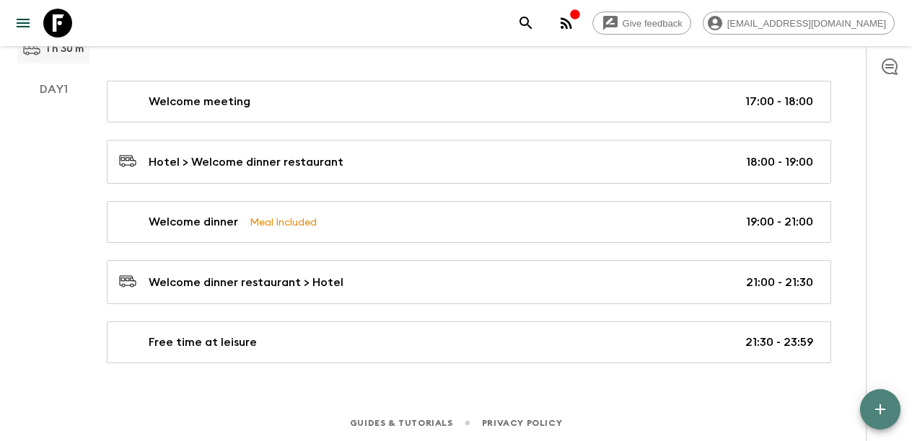
click at [874, 405] on icon "button" at bounding box center [879, 409] width 17 height 17
